Goal: Information Seeking & Learning: Learn about a topic

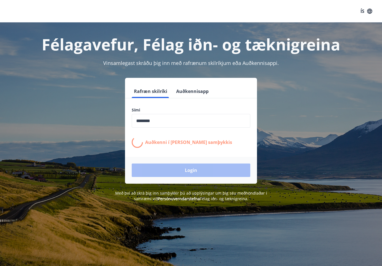
scroll to position [58, 0]
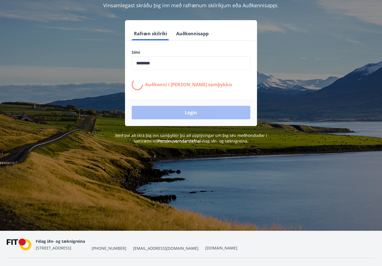
click at [190, 114] on div "Login" at bounding box center [191, 112] width 132 height 27
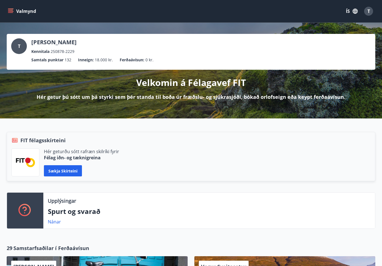
click at [21, 48] on div "T" at bounding box center [19, 46] width 16 height 16
click at [39, 43] on p "Tomasz Paszkowski" at bounding box center [53, 42] width 45 height 8
click at [370, 10] on div "T" at bounding box center [368, 11] width 9 height 9
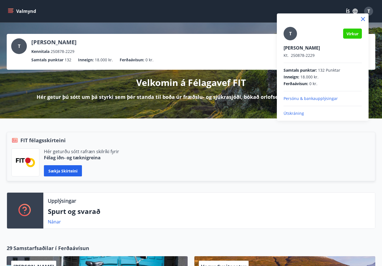
click at [380, 23] on div at bounding box center [191, 133] width 382 height 266
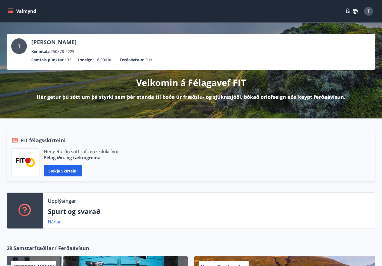
click at [352, 9] on icon "button" at bounding box center [355, 11] width 6 height 6
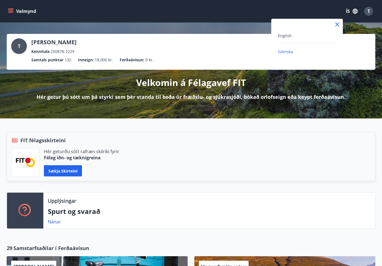
click at [375, 33] on div at bounding box center [191, 133] width 382 height 266
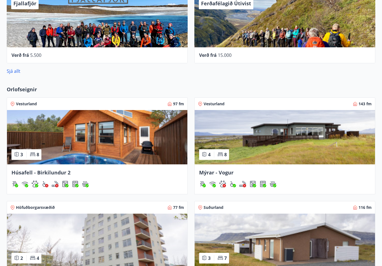
scroll to position [340, 0]
click at [11, 70] on link "Sjá allt" at bounding box center [14, 71] width 14 height 6
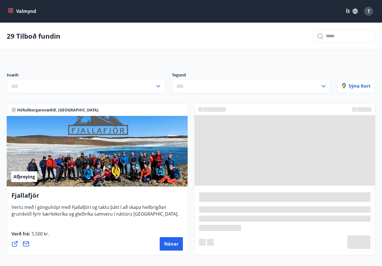
click at [159, 86] on icon "button" at bounding box center [158, 86] width 7 height 7
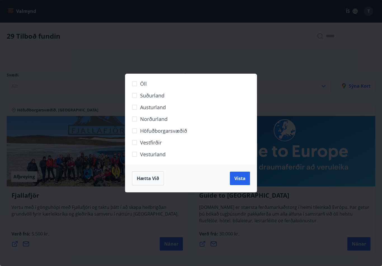
click at [150, 146] on span "Vestfirðir" at bounding box center [151, 142] width 22 height 7
click at [238, 180] on span "Vista" at bounding box center [239, 178] width 11 height 6
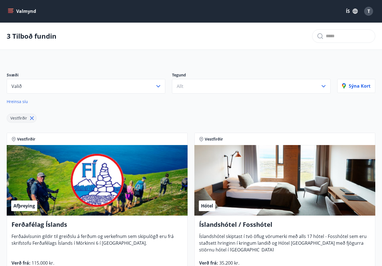
click at [159, 84] on icon "button" at bounding box center [158, 86] width 7 height 7
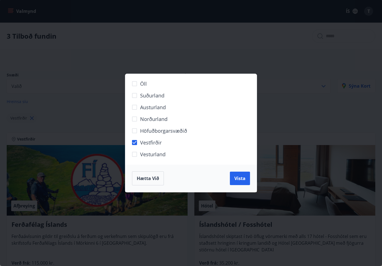
click at [156, 138] on label "Höfuðborgarsvæðið" at bounding box center [187, 133] width 117 height 12
click at [156, 140] on span "Vestfirðir" at bounding box center [151, 142] width 22 height 7
click at [162, 131] on span "Höfuðborgarsvæðið" at bounding box center [163, 130] width 47 height 7
click at [152, 151] on span "Vesturland" at bounding box center [152, 154] width 25 height 7
click at [242, 183] on button "Vista" at bounding box center [240, 178] width 20 height 13
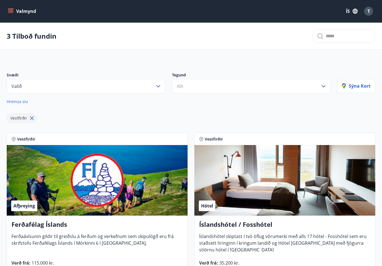
click at [150, 87] on button "Valið" at bounding box center [86, 86] width 159 height 15
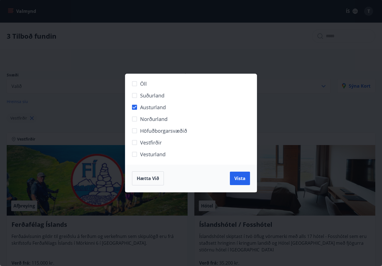
click at [241, 179] on span "Vista" at bounding box center [239, 178] width 11 height 6
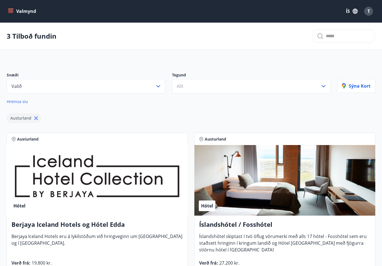
click at [325, 83] on icon "button" at bounding box center [323, 86] width 7 height 7
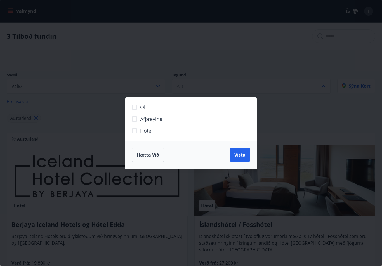
click at [276, 81] on div "Öll Afþreying Hótel Hætta við Vista" at bounding box center [191, 133] width 382 height 266
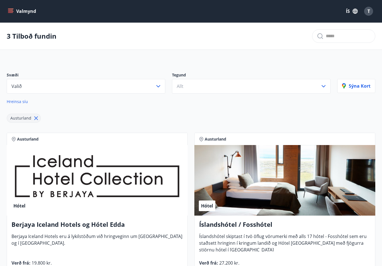
click at [156, 85] on icon "button" at bounding box center [158, 86] width 7 height 7
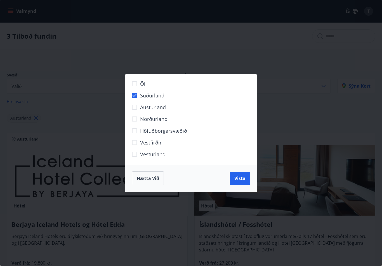
click at [239, 177] on span "Vista" at bounding box center [239, 178] width 11 height 6
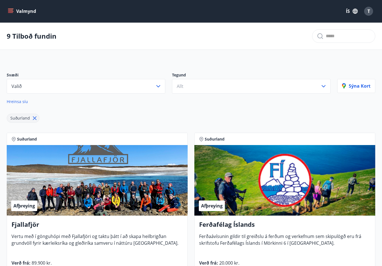
click at [156, 85] on icon "button" at bounding box center [158, 86] width 7 height 7
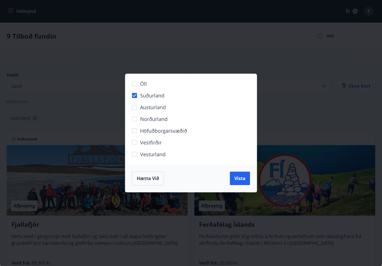
click at [147, 153] on span "Vesturland" at bounding box center [152, 154] width 25 height 7
click at [241, 179] on span "Vista" at bounding box center [239, 178] width 11 height 6
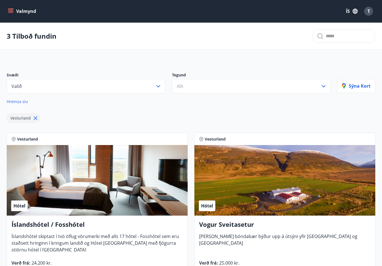
click at [323, 83] on button "Allt" at bounding box center [251, 86] width 159 height 15
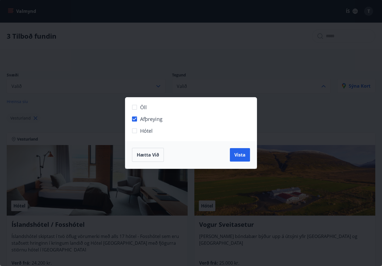
click at [240, 154] on span "Vista" at bounding box center [239, 155] width 11 height 6
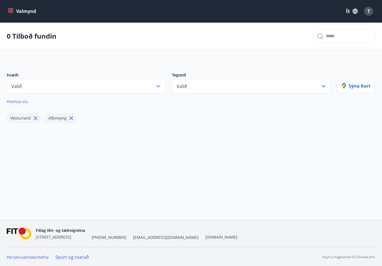
click at [161, 84] on icon "button" at bounding box center [158, 86] width 7 height 7
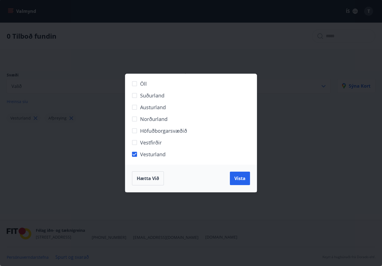
click at [239, 179] on span "Vista" at bounding box center [239, 178] width 11 height 6
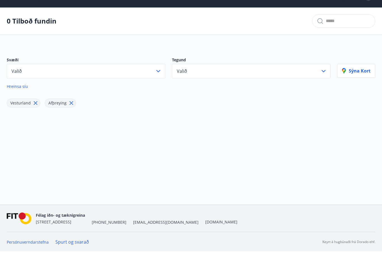
scroll to position [1, 0]
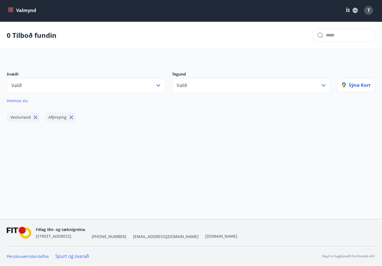
click at [362, 83] on p "Sýna kort" at bounding box center [356, 85] width 29 height 6
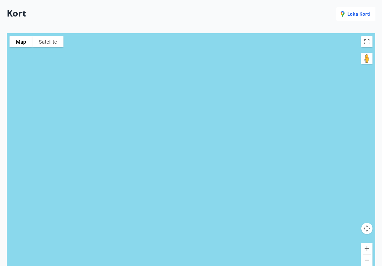
scroll to position [0, 0]
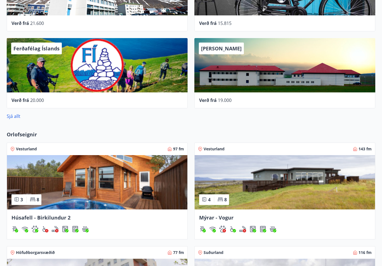
scroll to position [267, 0]
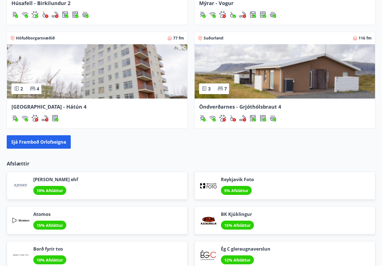
scroll to position [509, 0]
click at [47, 141] on button "Sjá framboð orlofseigna" at bounding box center [39, 141] width 64 height 13
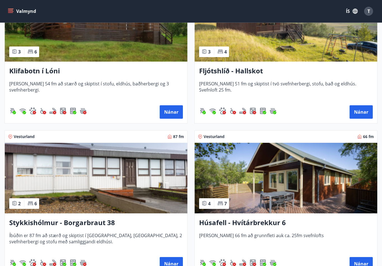
scroll to position [297, 0]
